Goal: Book appointment/travel/reservation

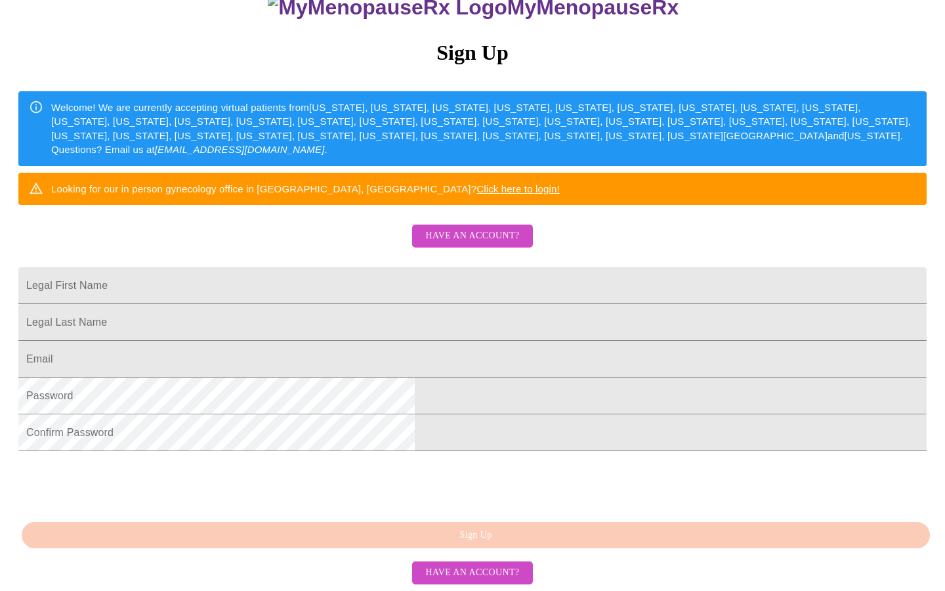
scroll to position [248, 0]
click at [471, 574] on span "Have an account?" at bounding box center [472, 573] width 94 height 16
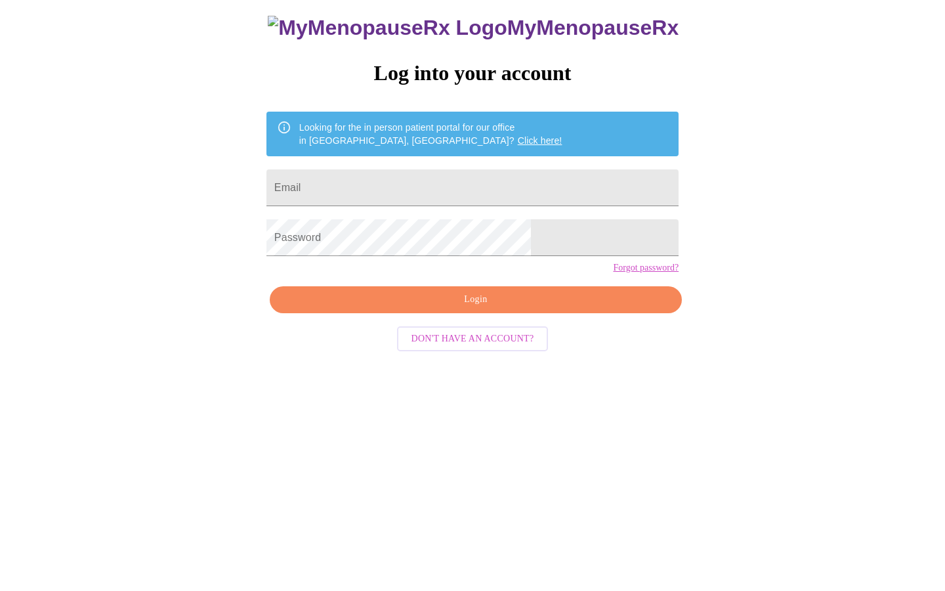
scroll to position [13, 0]
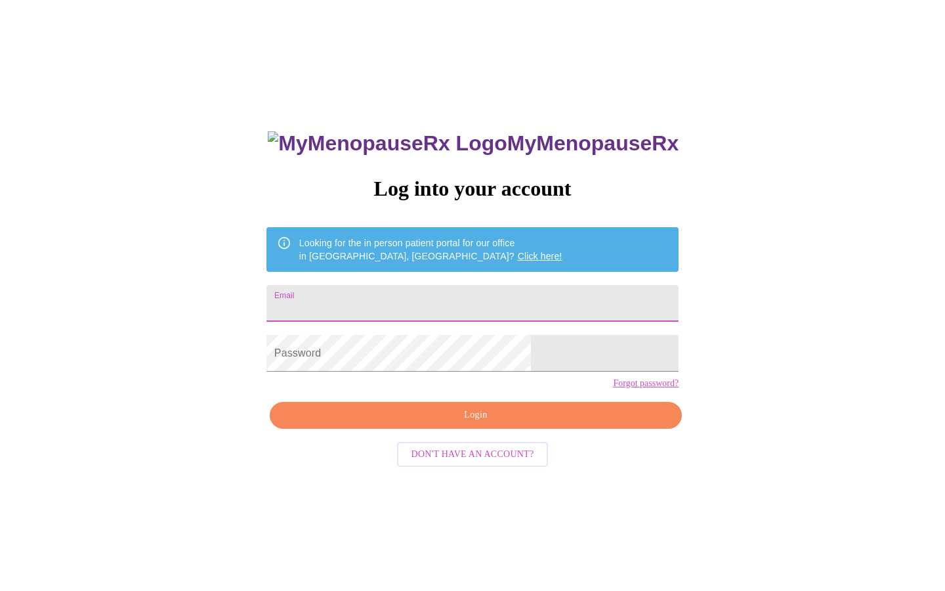
click at [421, 295] on input "Email" at bounding box center [473, 303] width 412 height 37
type input "[EMAIL_ADDRESS][DOMAIN_NAME]"
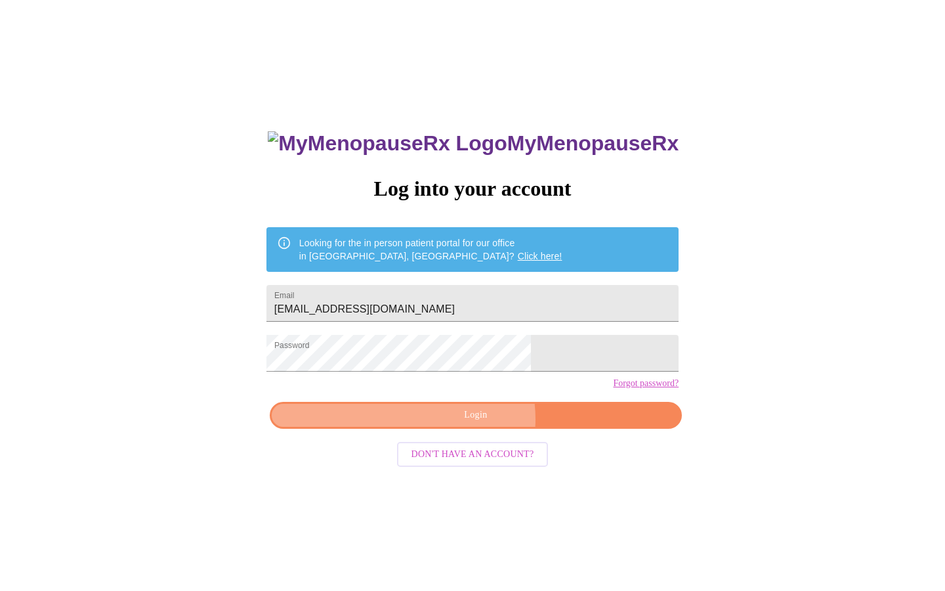
click at [473, 423] on span "Login" at bounding box center [476, 415] width 382 height 16
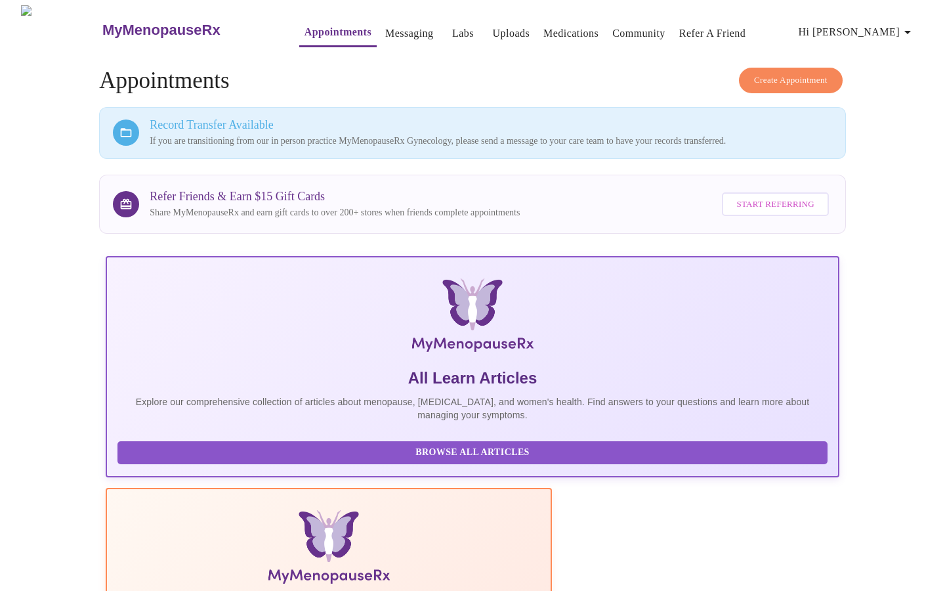
click at [908, 30] on icon "button" at bounding box center [908, 32] width 16 height 16
click at [860, 100] on li "Log out" at bounding box center [870, 99] width 60 height 24
